Goal: Find specific page/section: Find specific page/section

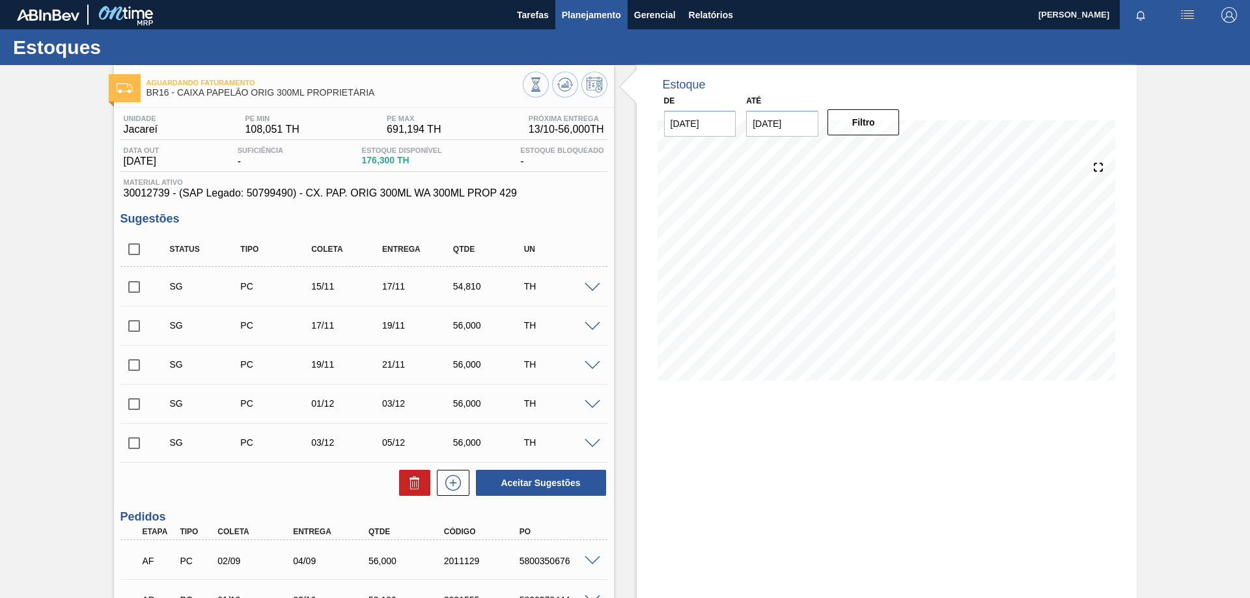
click at [578, 14] on span "Planejamento" at bounding box center [591, 15] width 59 height 16
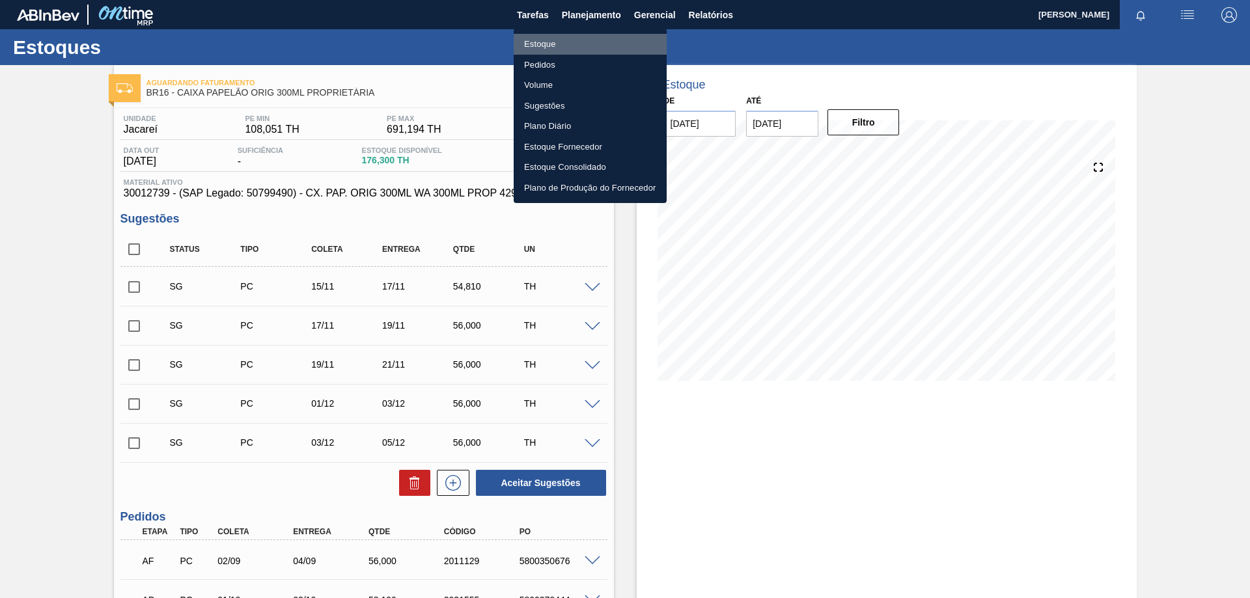
click at [536, 46] on li "Estoque" at bounding box center [590, 44] width 153 height 21
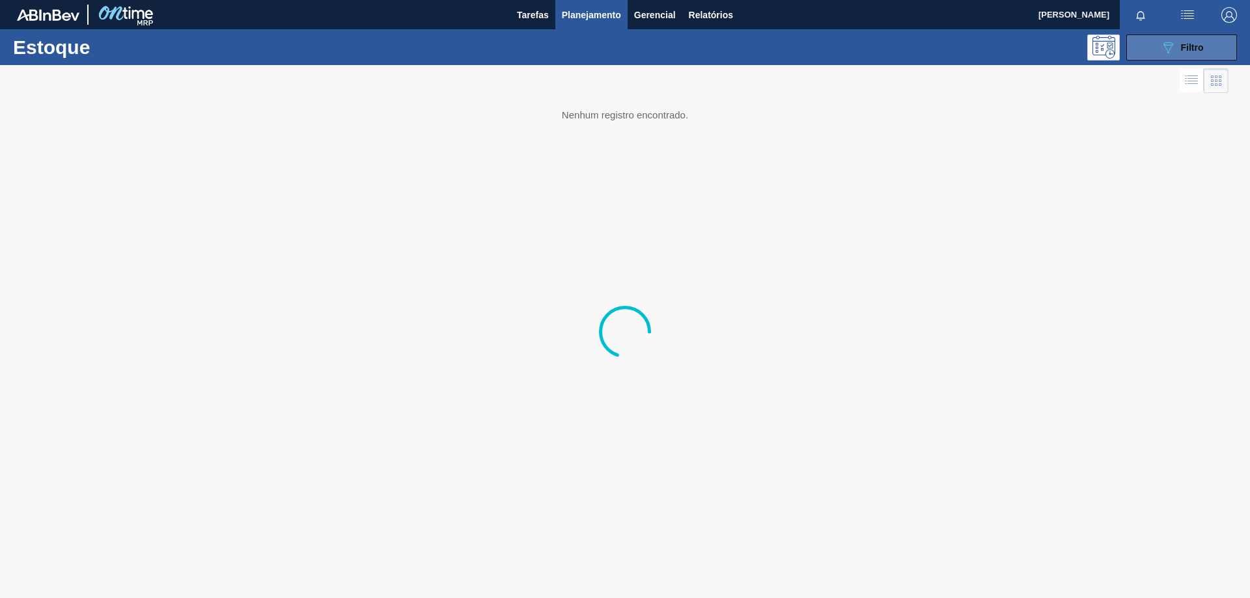
click at [1173, 51] on icon "089F7B8B-B2A5-4AFE-B5C0-19BA573D28AC" at bounding box center [1168, 48] width 16 height 16
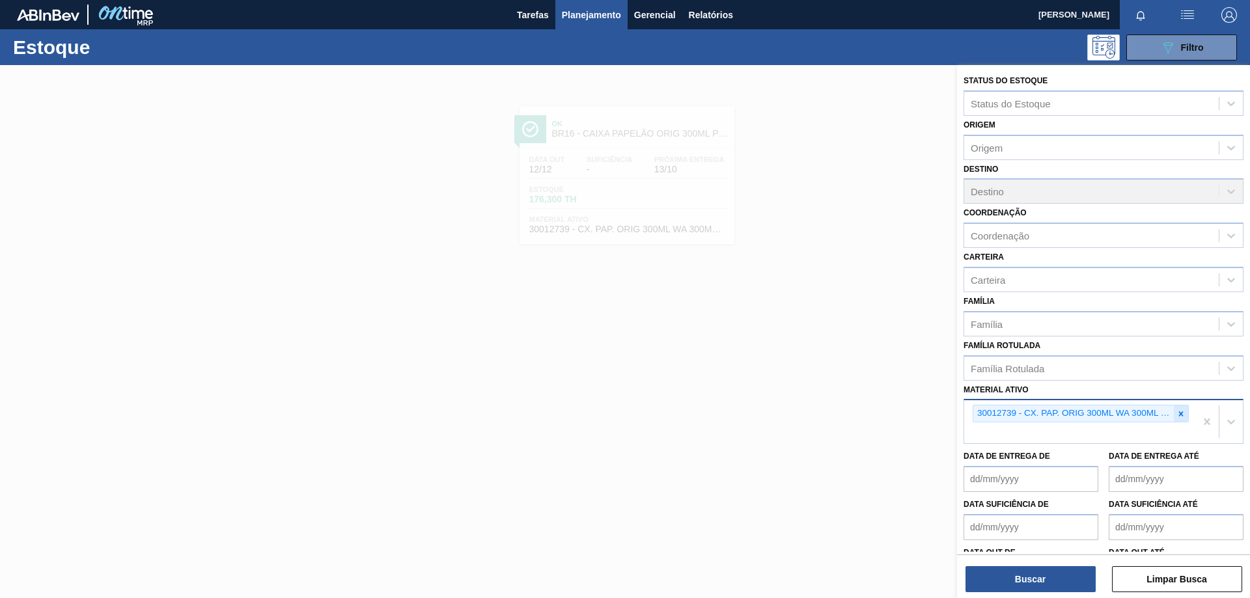
click at [1179, 414] on icon at bounding box center [1181, 413] width 5 height 5
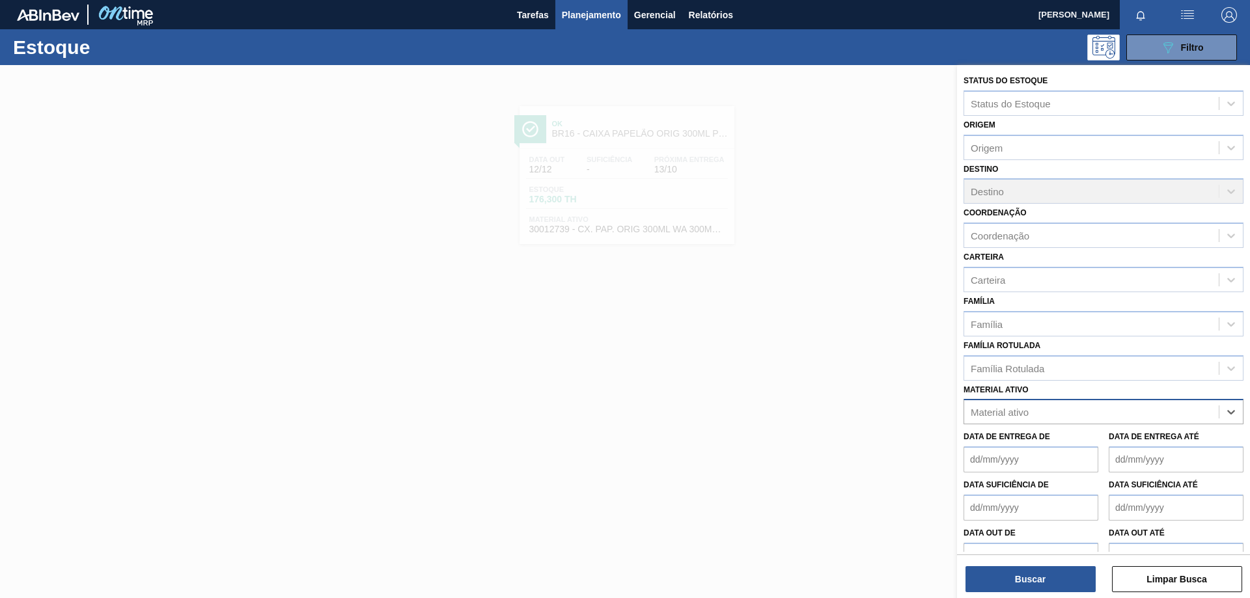
paste ativo "30012739"
type ativo "30012739"
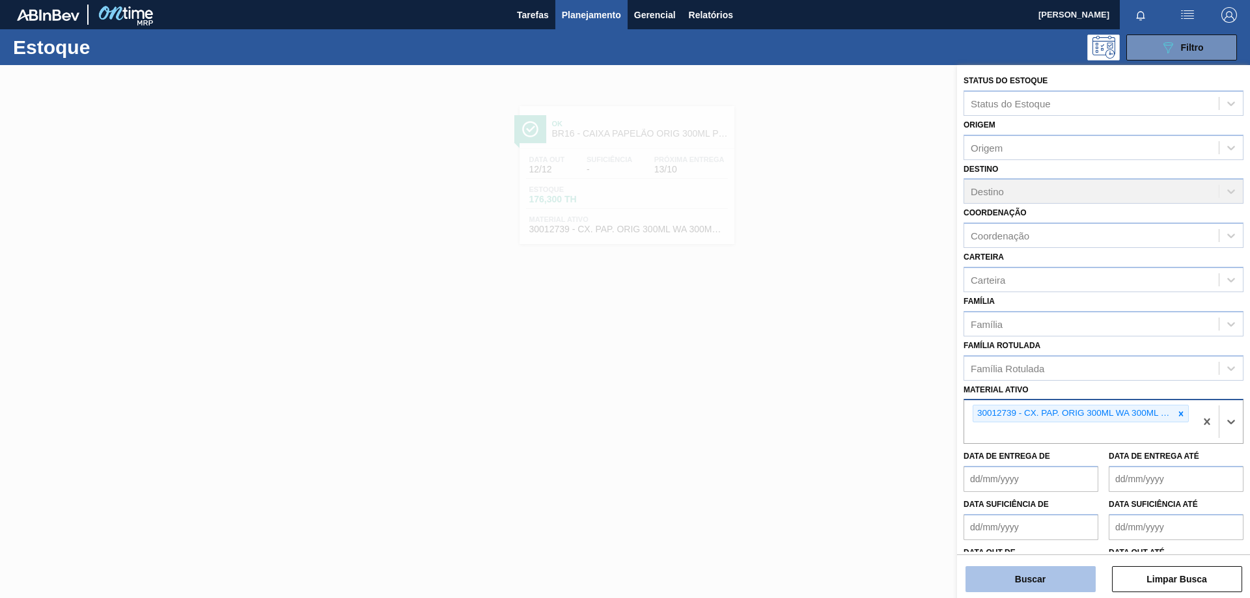
click at [1061, 581] on button "Buscar" at bounding box center [1030, 579] width 130 height 26
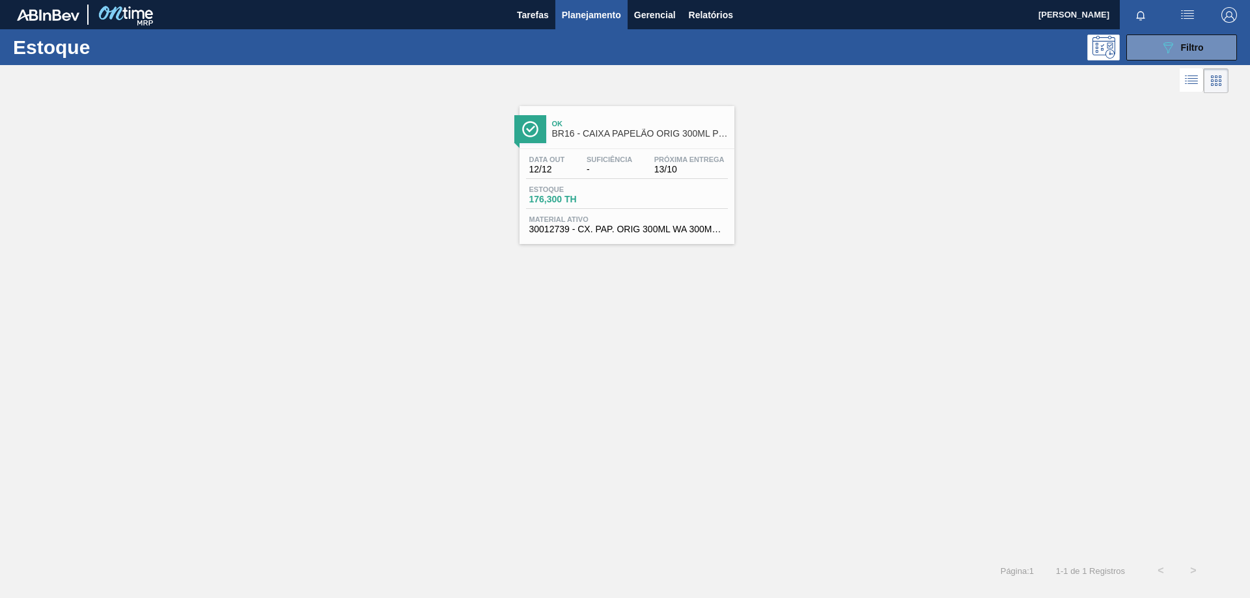
click at [722, 202] on div "Estoque 176,300 TH" at bounding box center [627, 197] width 202 height 23
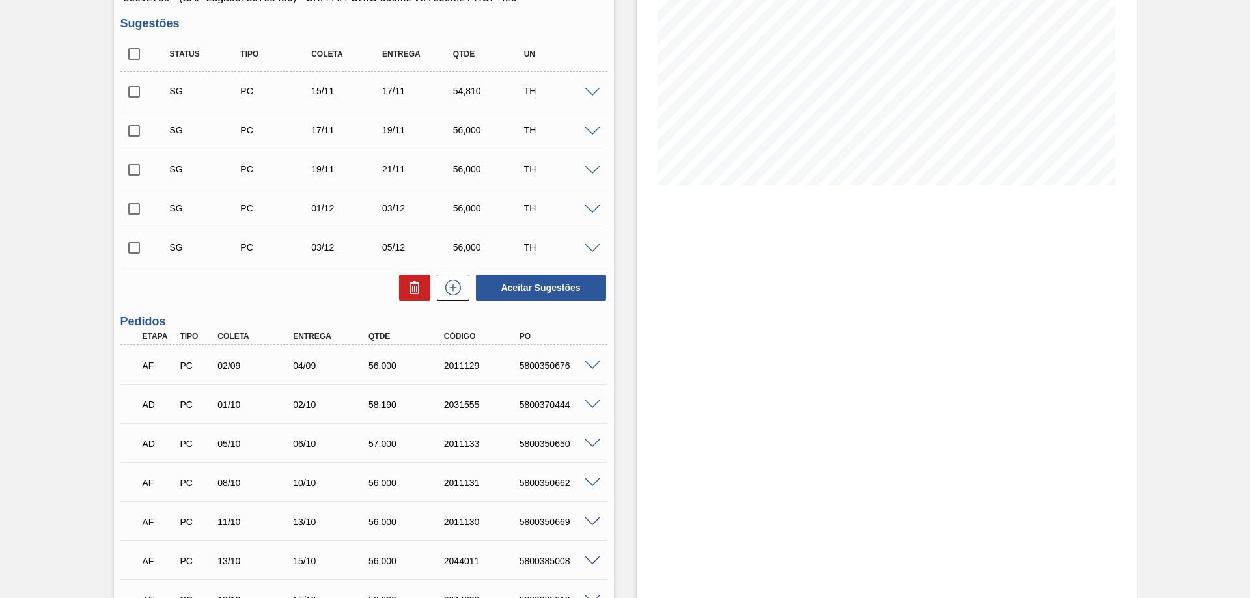
scroll to position [130, 0]
